Goal: Information Seeking & Learning: Learn about a topic

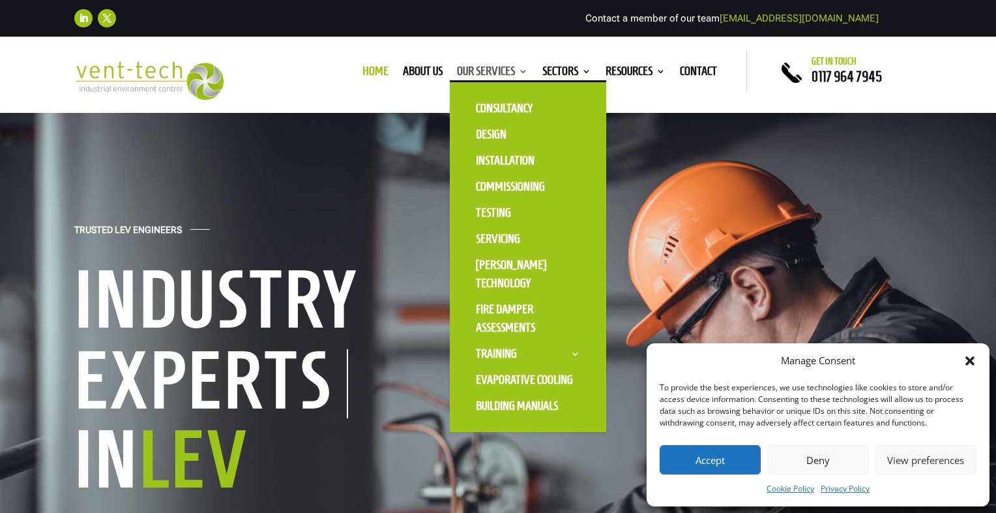
click at [484, 77] on link "Our Services" at bounding box center [492, 74] width 71 height 14
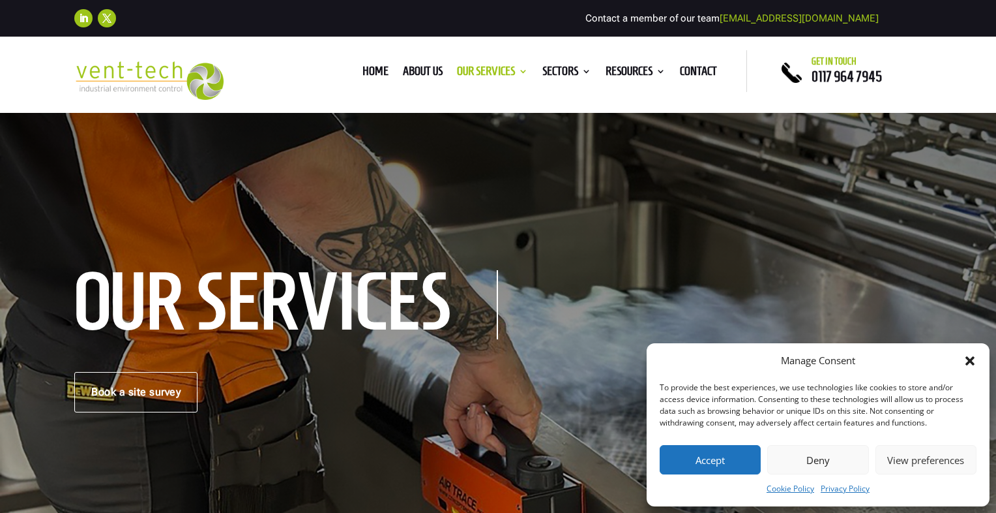
click at [809, 456] on button "Deny" at bounding box center [817, 459] width 101 height 29
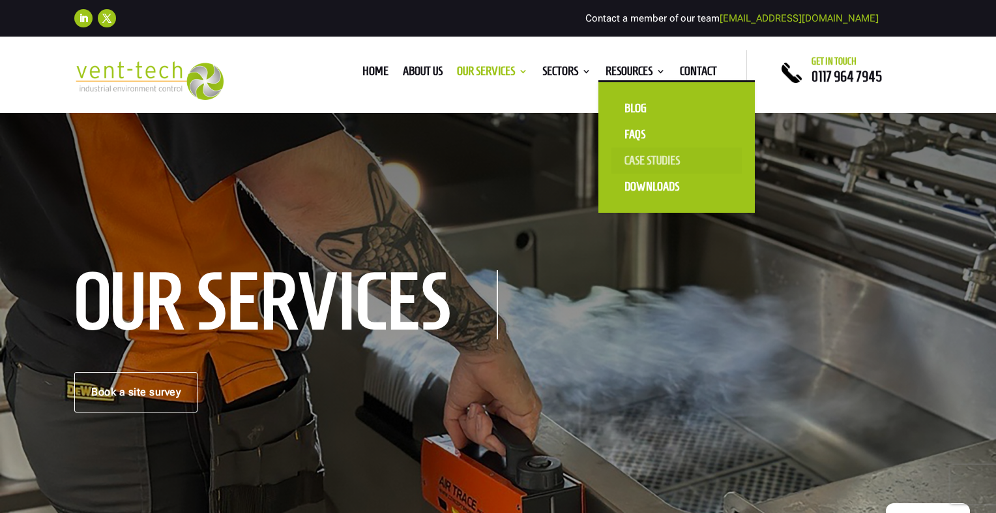
click at [642, 157] on link "Case Studies" at bounding box center [677, 160] width 130 height 26
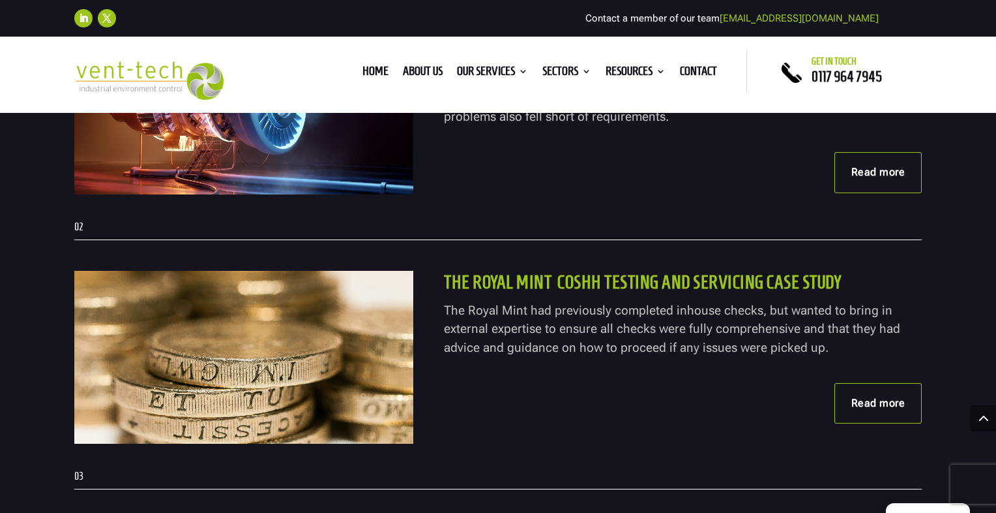
scroll to position [652, 0]
